Goal: Task Accomplishment & Management: Use online tool/utility

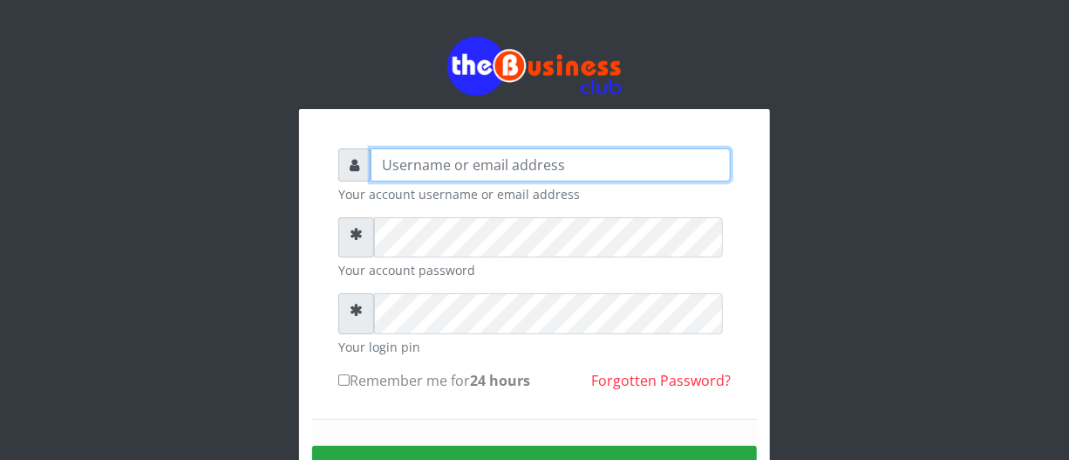
type input "[EMAIL_ADDRESS][DOMAIN_NAME]"
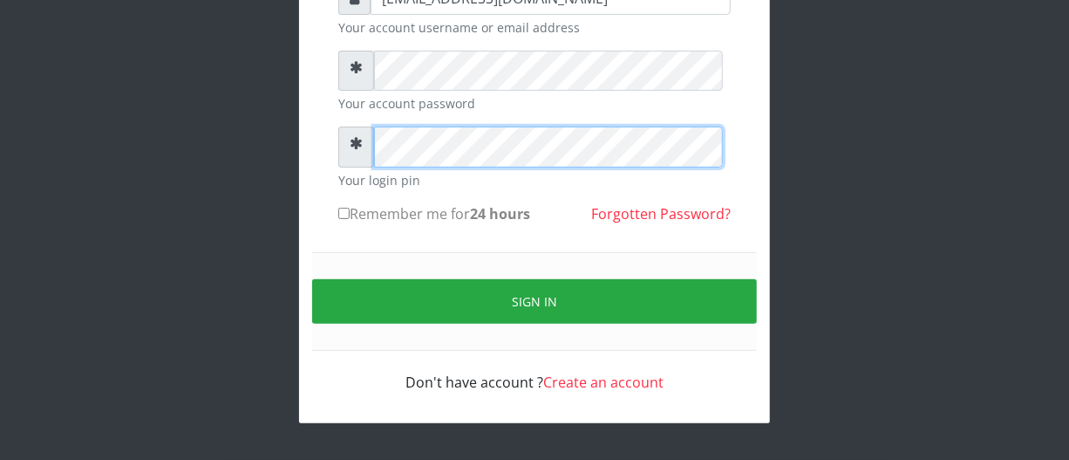
scroll to position [189, 0]
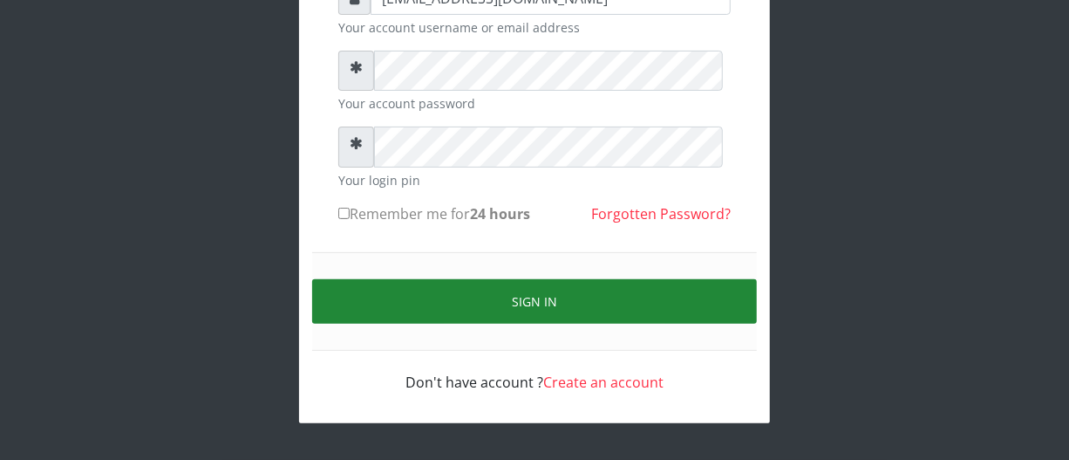
click at [553, 290] on button "Sign in" at bounding box center [534, 301] width 445 height 44
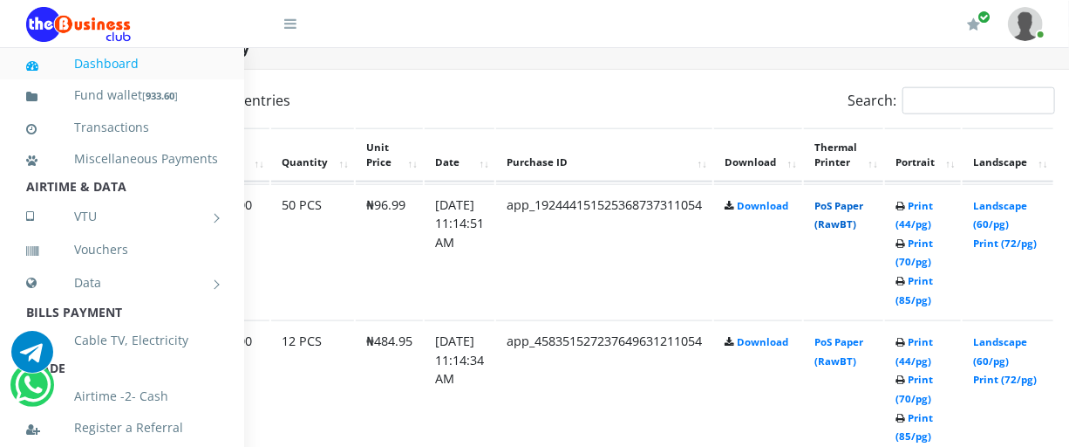
scroll to position [919, 190]
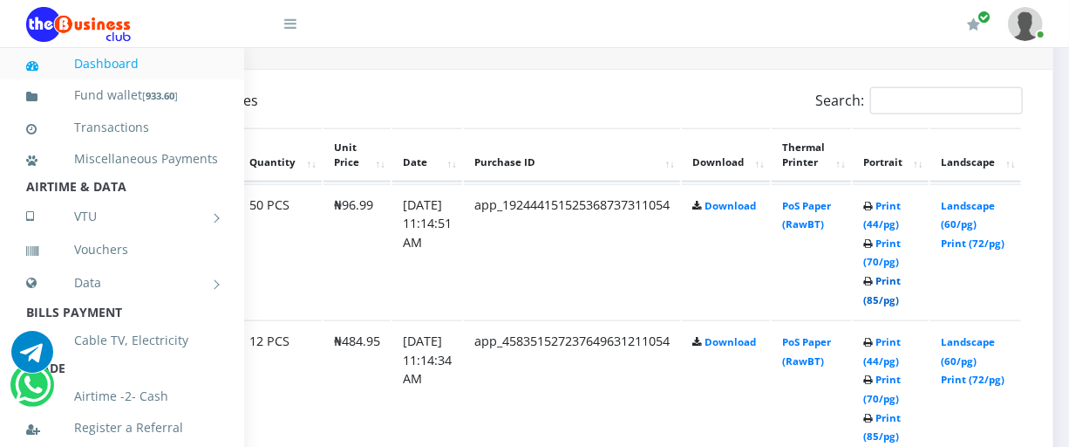
click at [901, 306] on link "Print (85/pg)" at bounding box center [881, 290] width 37 height 32
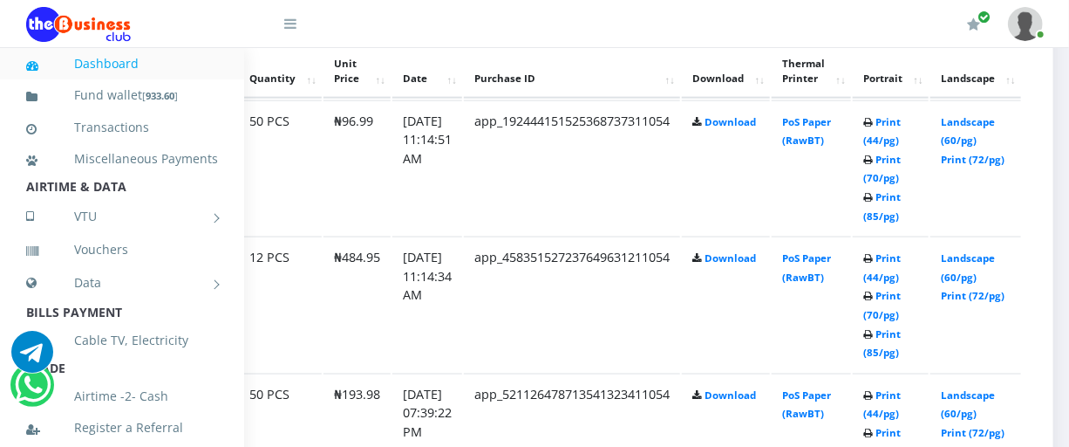
scroll to position [1013, 190]
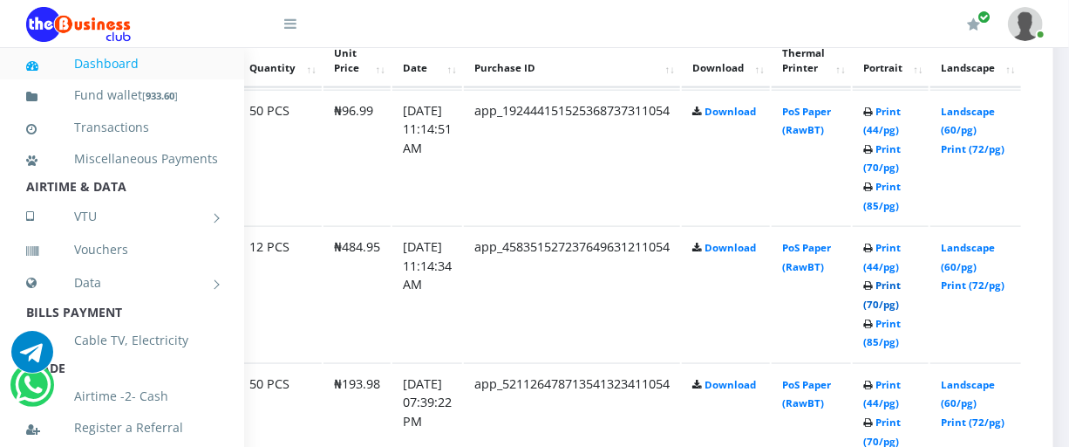
click at [901, 310] on link "Print (70/pg)" at bounding box center [881, 294] width 37 height 32
